Goal: Navigation & Orientation: Find specific page/section

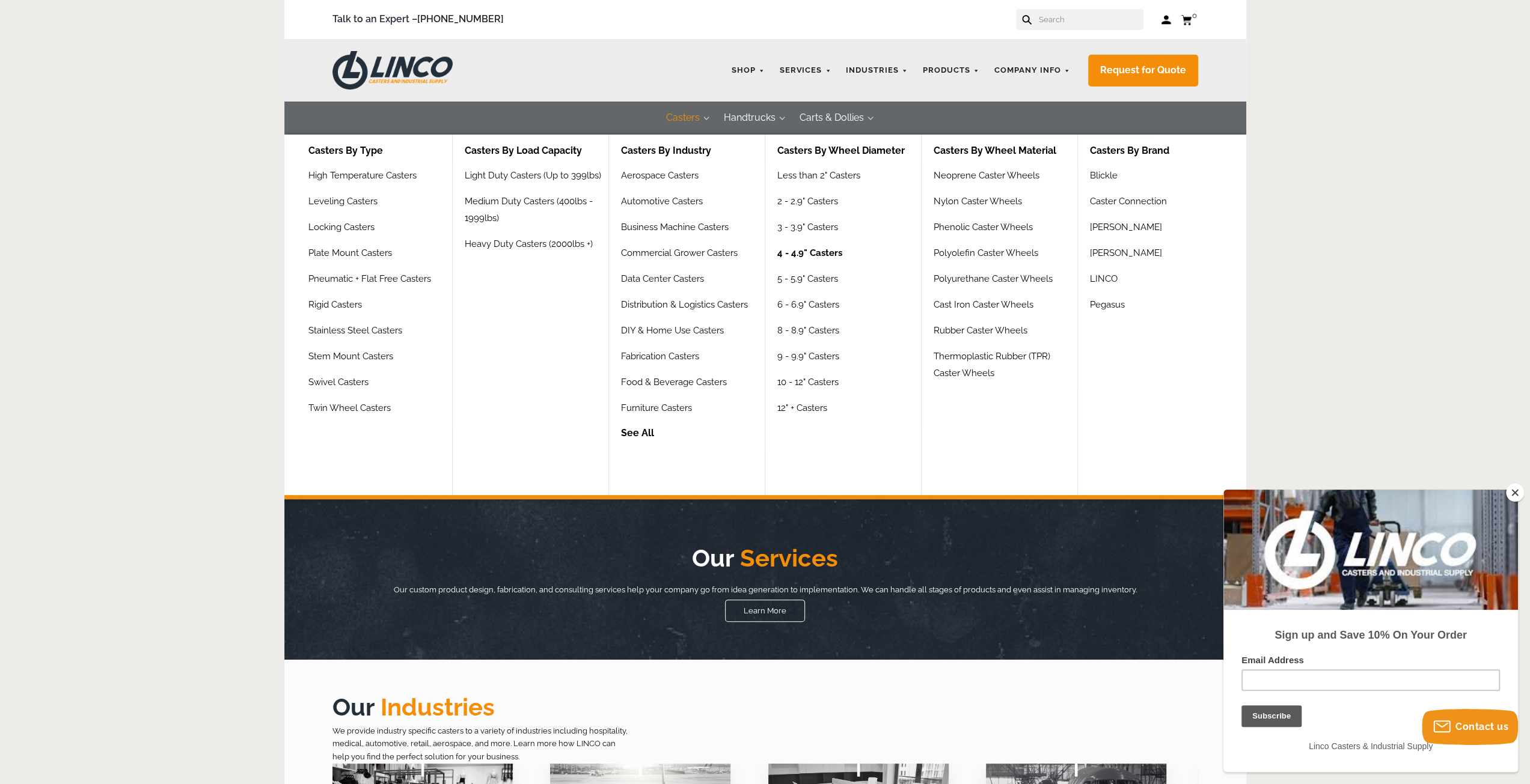
click at [793, 254] on link "4 - 4.9" Casters" at bounding box center [809, 257] width 65 height 26
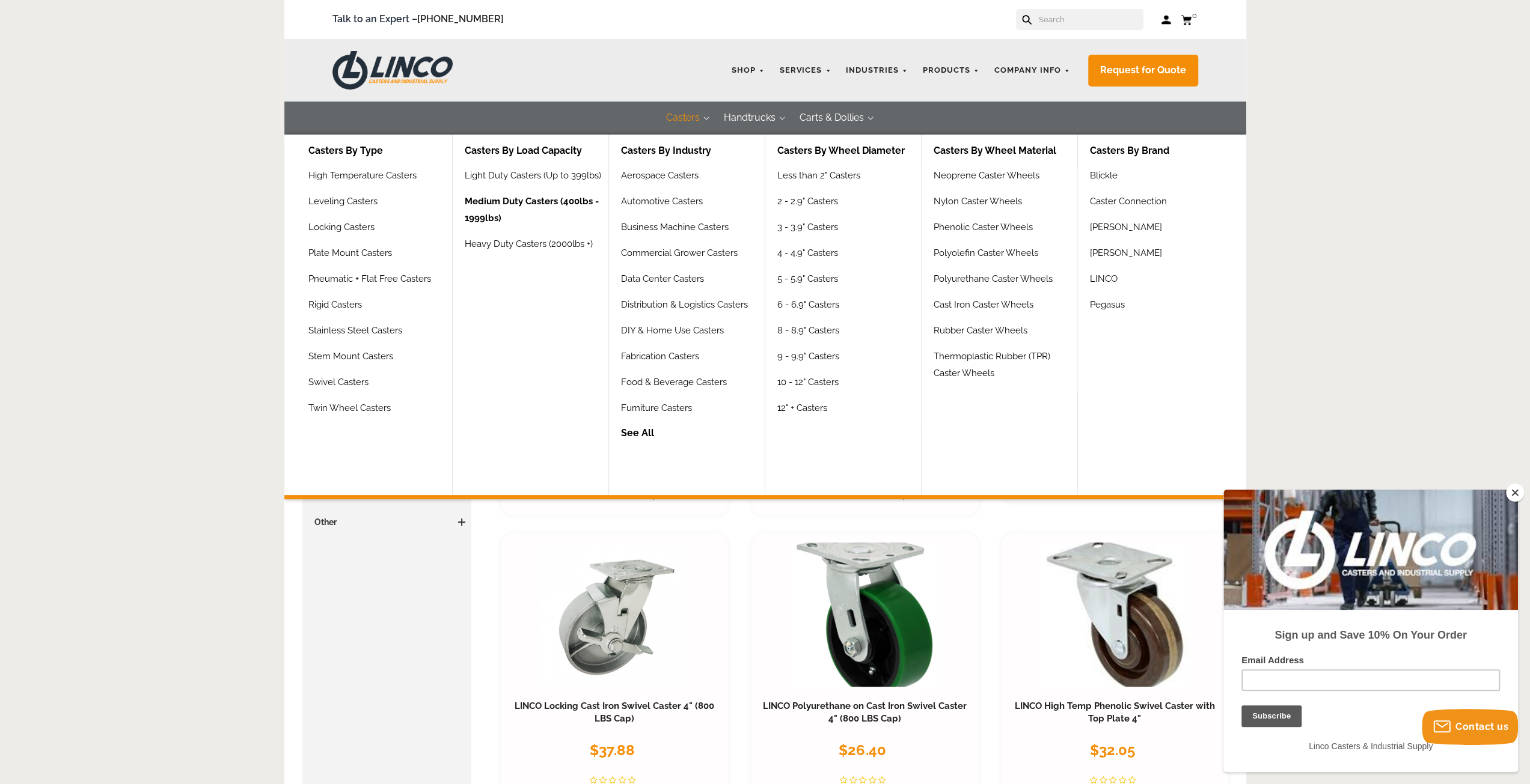
click at [512, 194] on link "Medium Duty Casters (400lbs - 1999lbs)" at bounding box center [536, 214] width 143 height 43
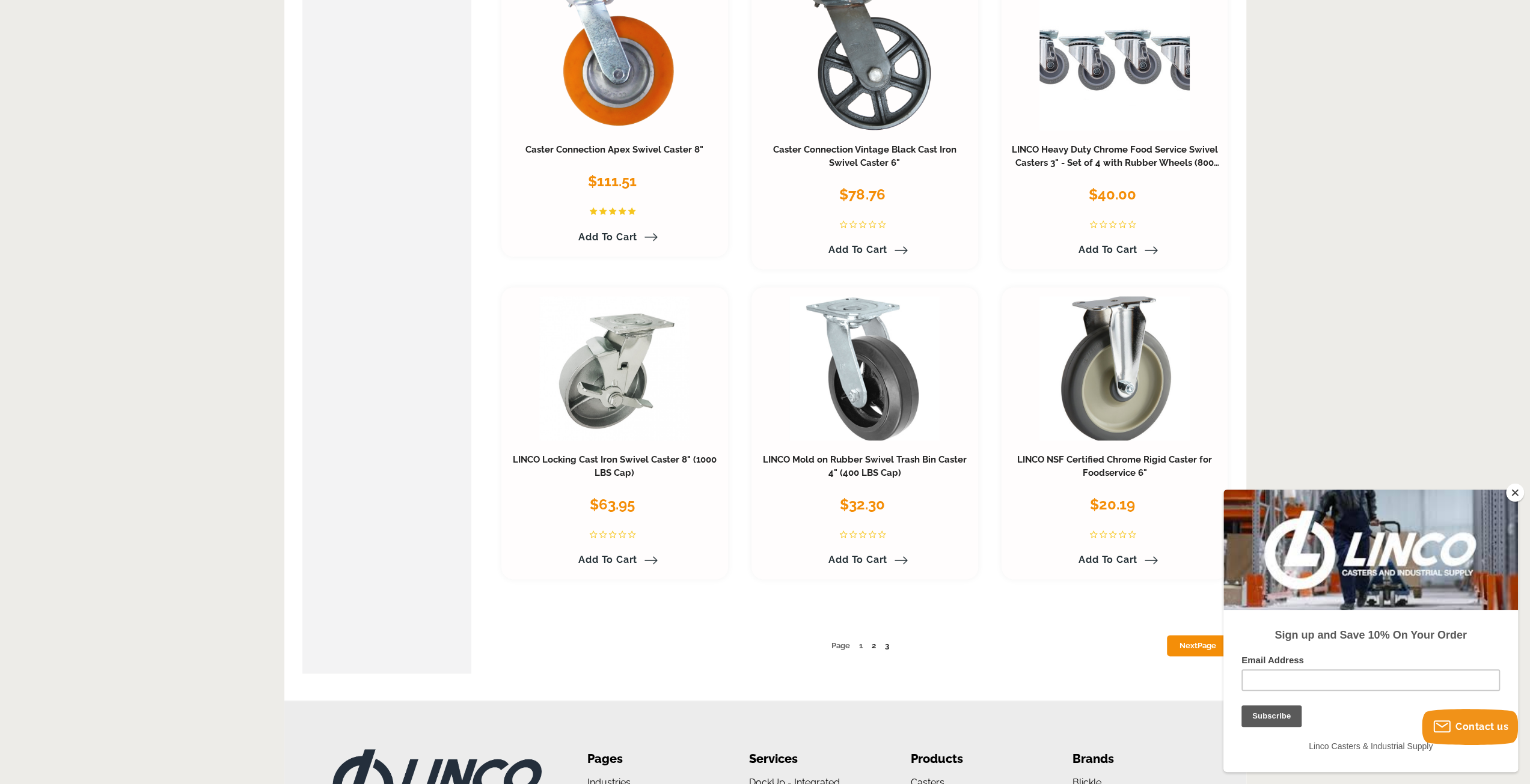
scroll to position [6100, 0]
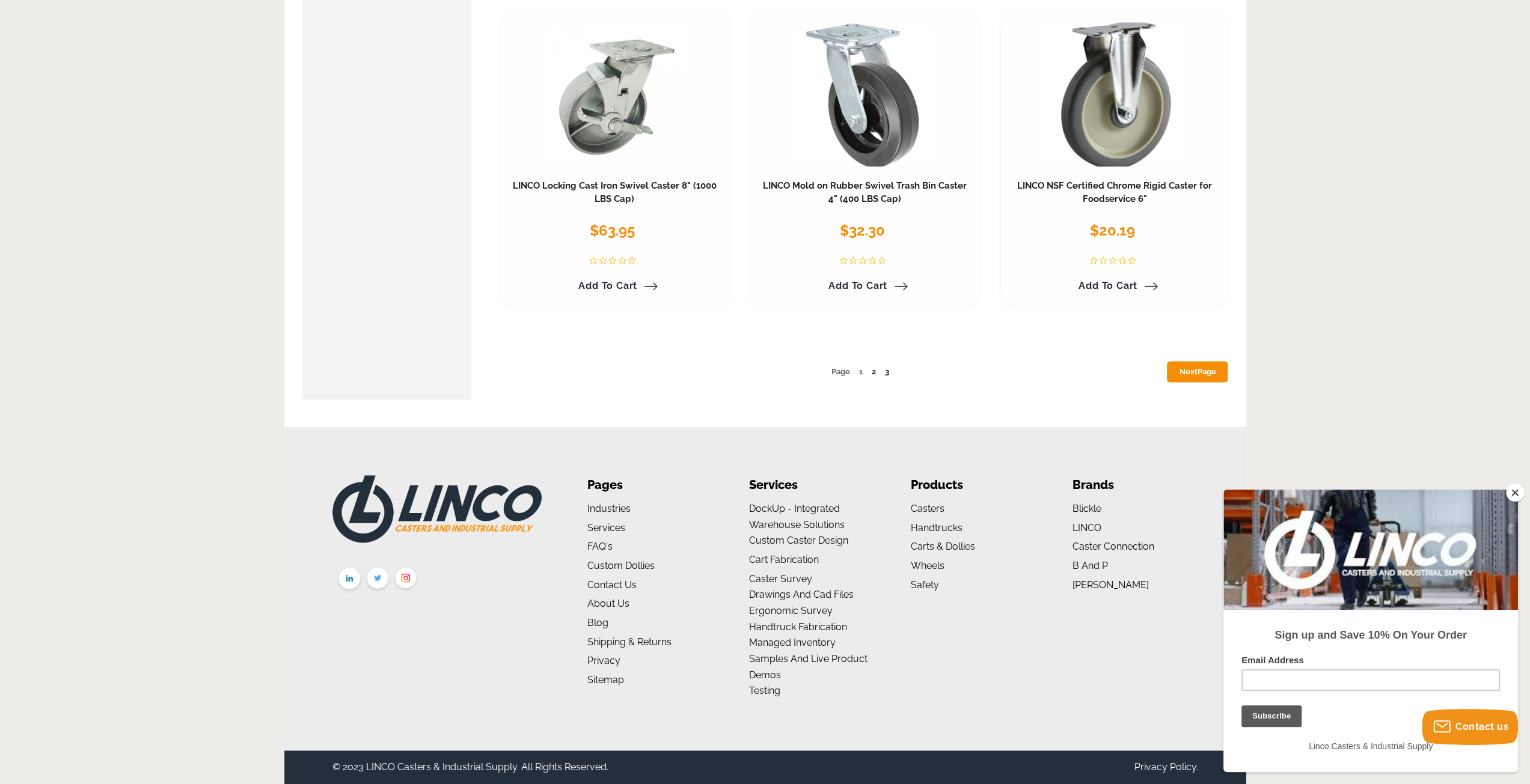
click at [1181, 377] on link "Next Page" at bounding box center [1197, 372] width 61 height 21
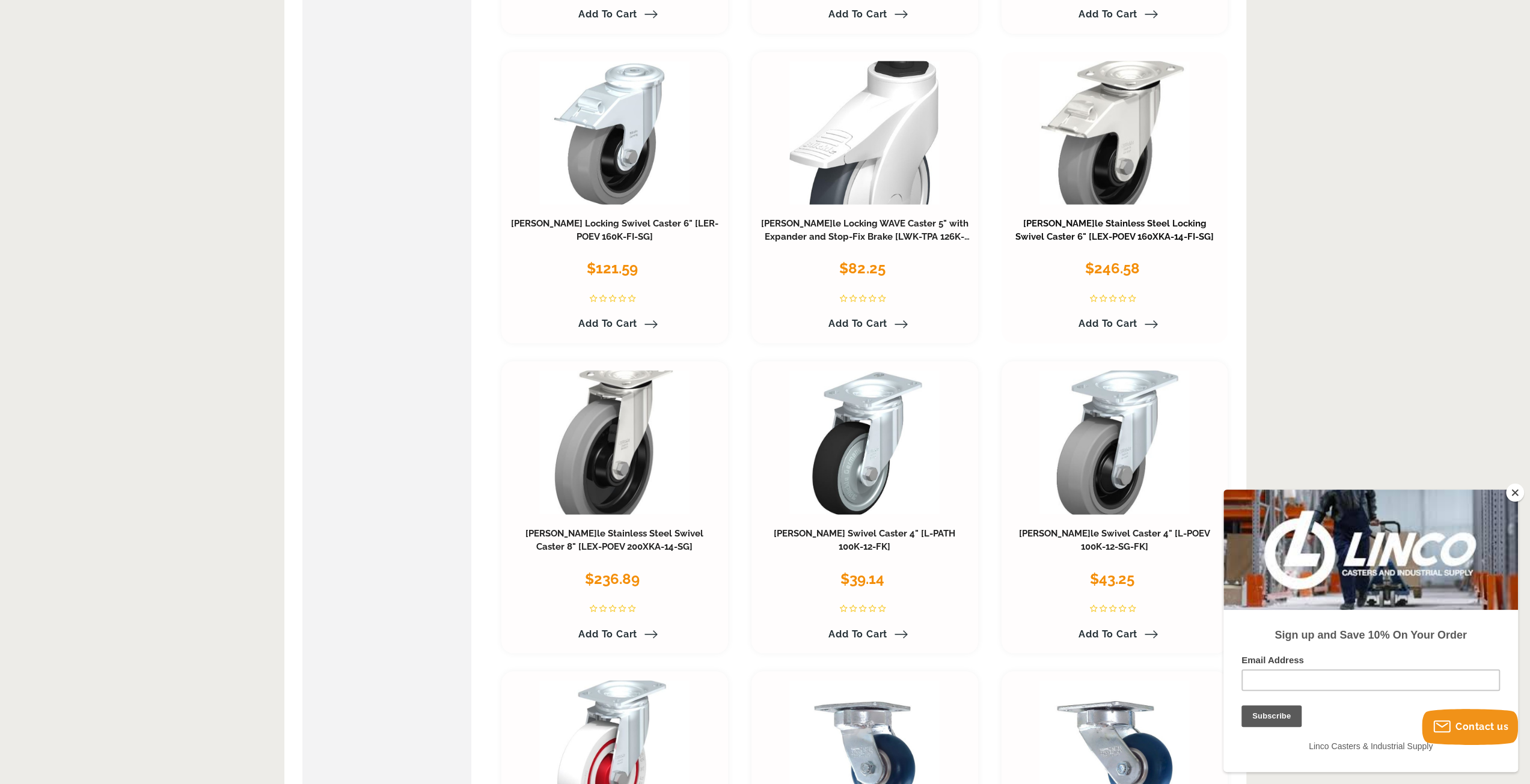
scroll to position [1699, 0]
